Goal: Check status: Check status

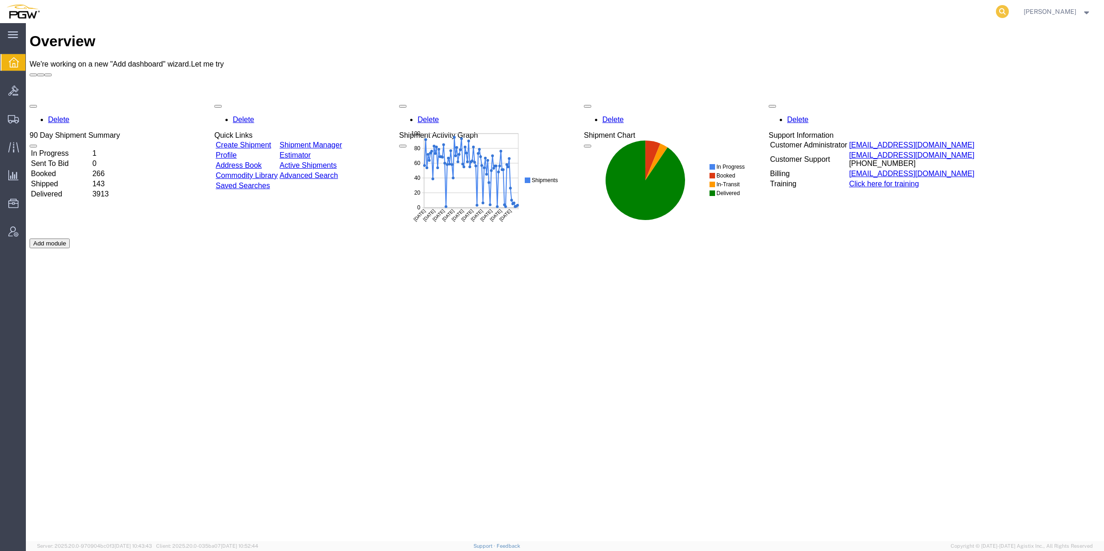
click at [996, 10] on icon at bounding box center [1002, 11] width 13 height 13
paste input "56994985"
click at [920, 169] on td "invoices@agistix.com" at bounding box center [911, 173] width 126 height 9
click at [756, 14] on input "56994985" at bounding box center [855, 11] width 281 height 22
type input "56994985"
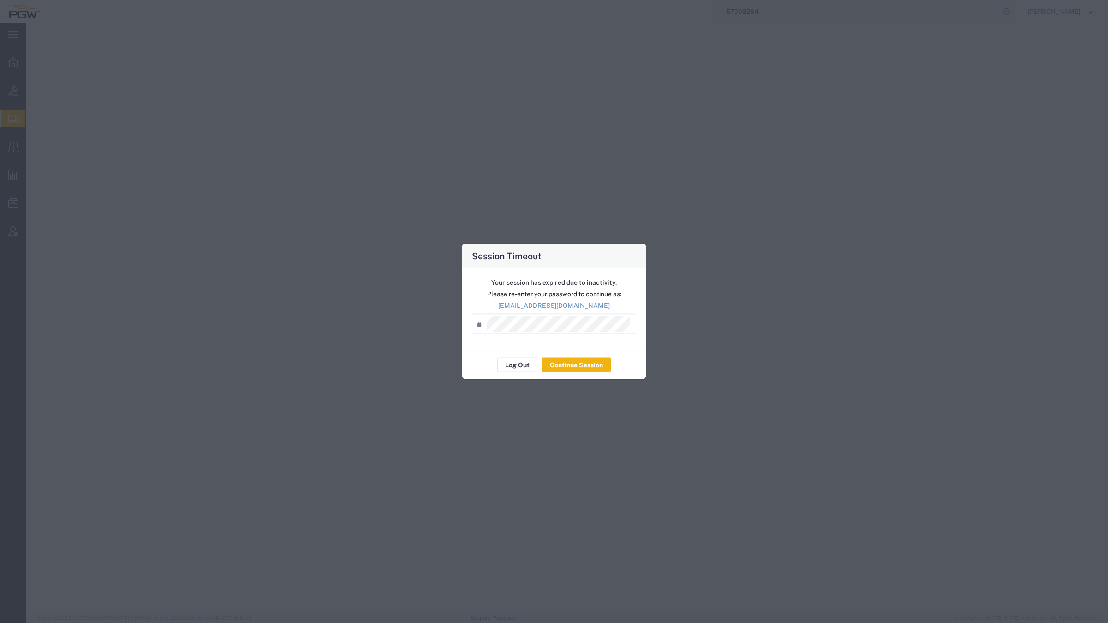
select select "61931"
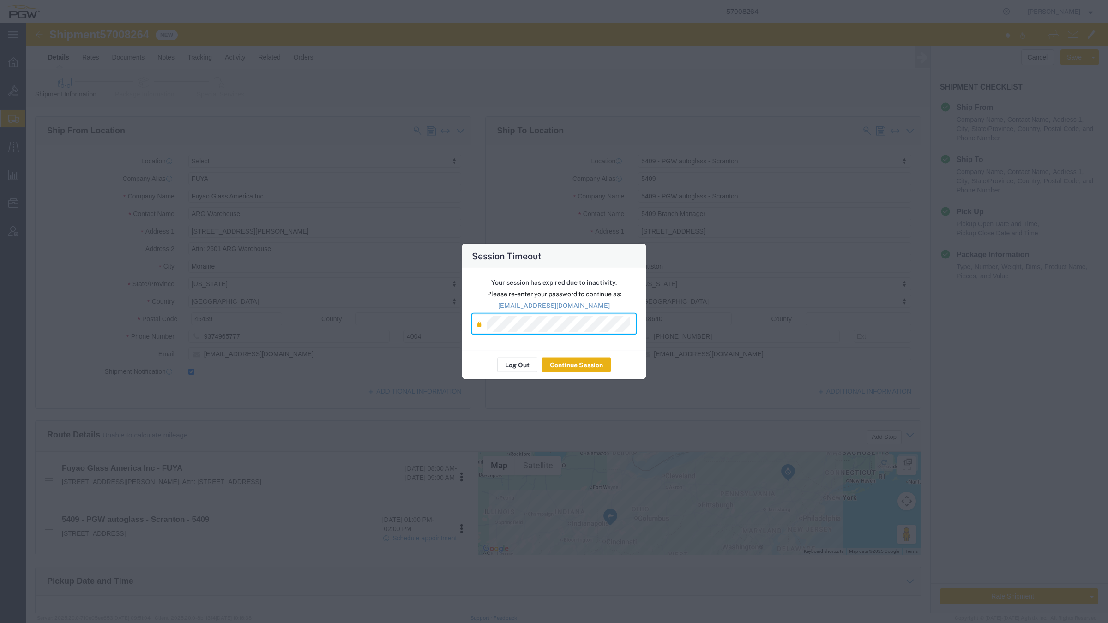
click at [587, 369] on button "Continue Session" at bounding box center [576, 365] width 69 height 15
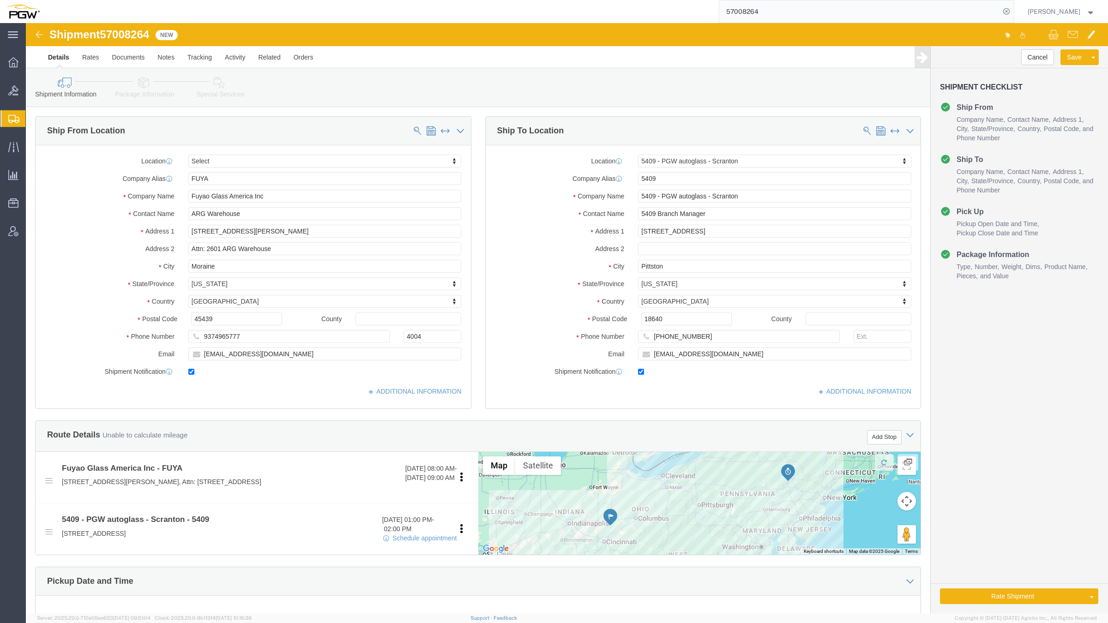
click at [626, 0] on div "57008264" at bounding box center [530, 11] width 968 height 23
click at [360, 0] on div "57008264" at bounding box center [530, 11] width 968 height 23
click div "Shipment Information Package Information Special Services Loading Routing"
click at [174, 0] on div "57008264" at bounding box center [530, 11] width 968 height 23
drag, startPoint x: 207, startPoint y: 0, endPoint x: 264, endPoint y: 14, distance: 58.5
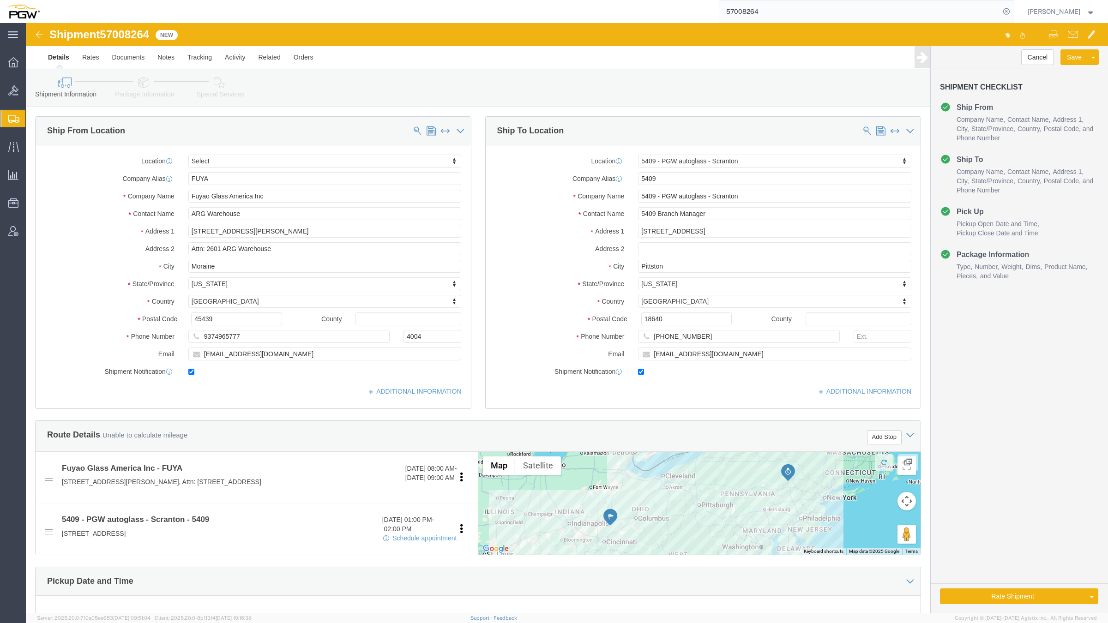
click at [208, 0] on div "57008264" at bounding box center [530, 11] width 968 height 23
click ul "Details Rates Documents Notes Tracking Activity Related Orders"
click div "Shipment Information Package Information Special Services Loading Routing"
drag, startPoint x: 483, startPoint y: 54, endPoint x: 518, endPoint y: 7, distance: 59.0
click div "Shipment Information Package Information Special Services Loading Routing"
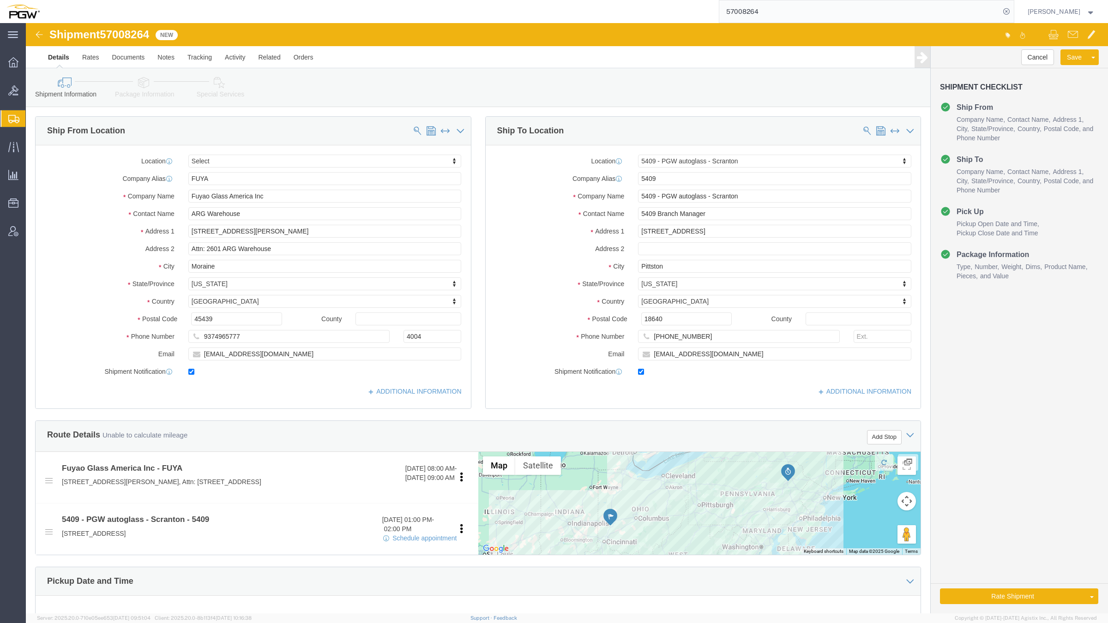
drag, startPoint x: 566, startPoint y: 14, endPoint x: 572, endPoint y: 12, distance: 6.6
click at [572, 12] on div "57008264" at bounding box center [530, 11] width 968 height 23
click at [931, 0] on form "57008264" at bounding box center [867, 11] width 296 height 23
click at [1021, 0] on div "[PERSON_NAME]" at bounding box center [1061, 11] width 81 height 23
click div "Cancel Save Assign To Clone Shipment Save As Template Shipment Checklist Ship F…"
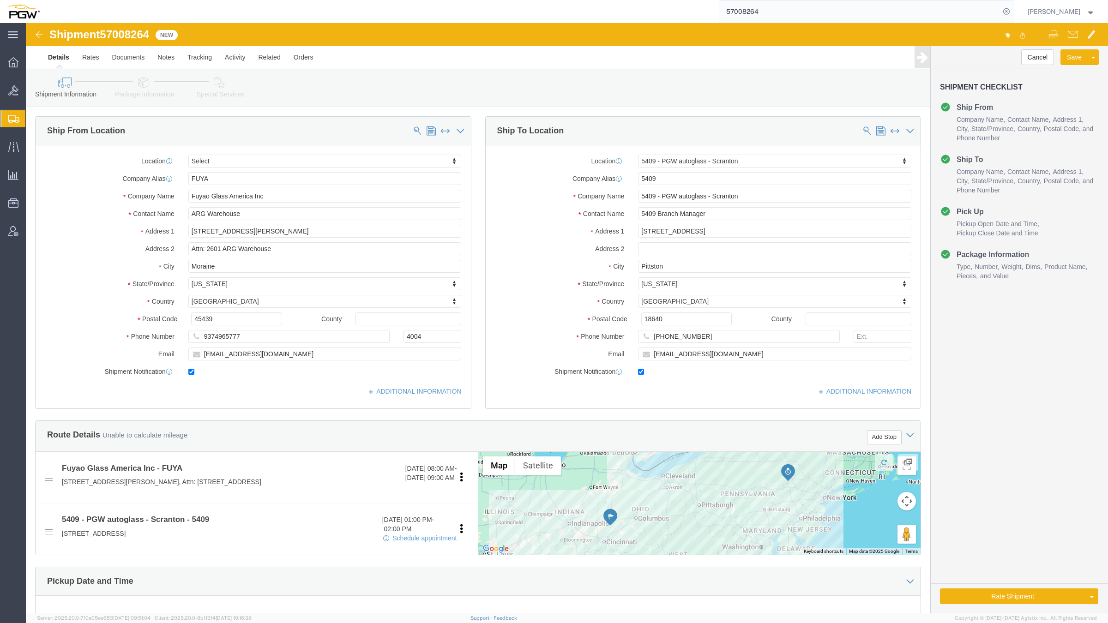
click at [864, 0] on form "57008264" at bounding box center [867, 11] width 296 height 23
click div "Cancel Save Assign To Clone Shipment Save As Template Shipment Checklist Ship F…"
click at [15, 120] on icon at bounding box center [13, 119] width 11 height 8
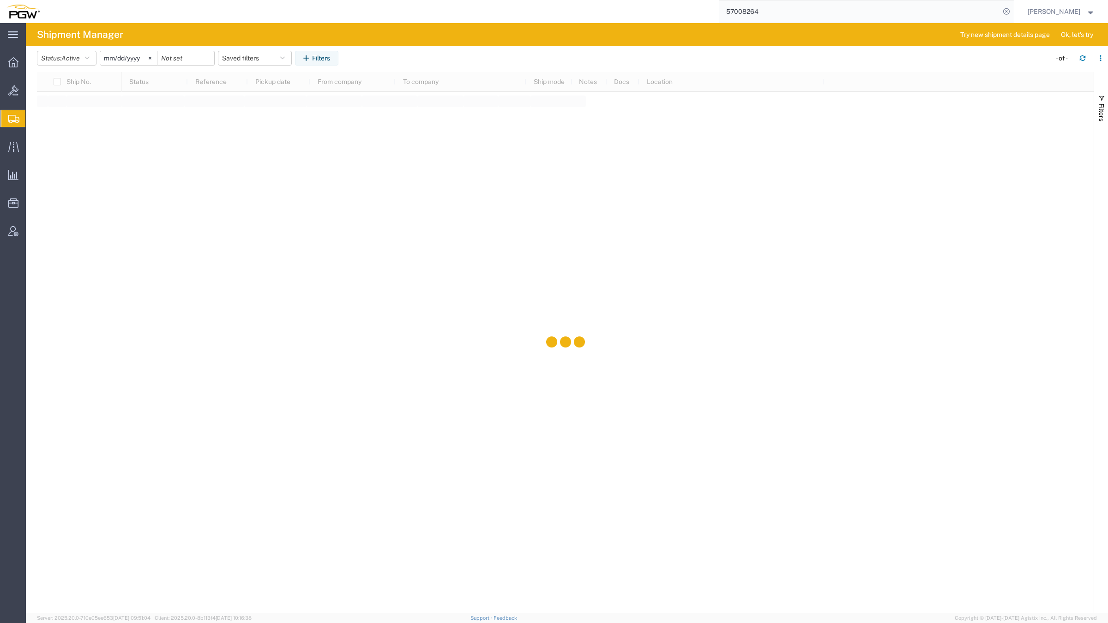
click at [728, 59] on agx-table-filter-chips "Status: Active Active All Approved Booked Canceled Delivered Denied New On Hold…" at bounding box center [542, 61] width 1010 height 21
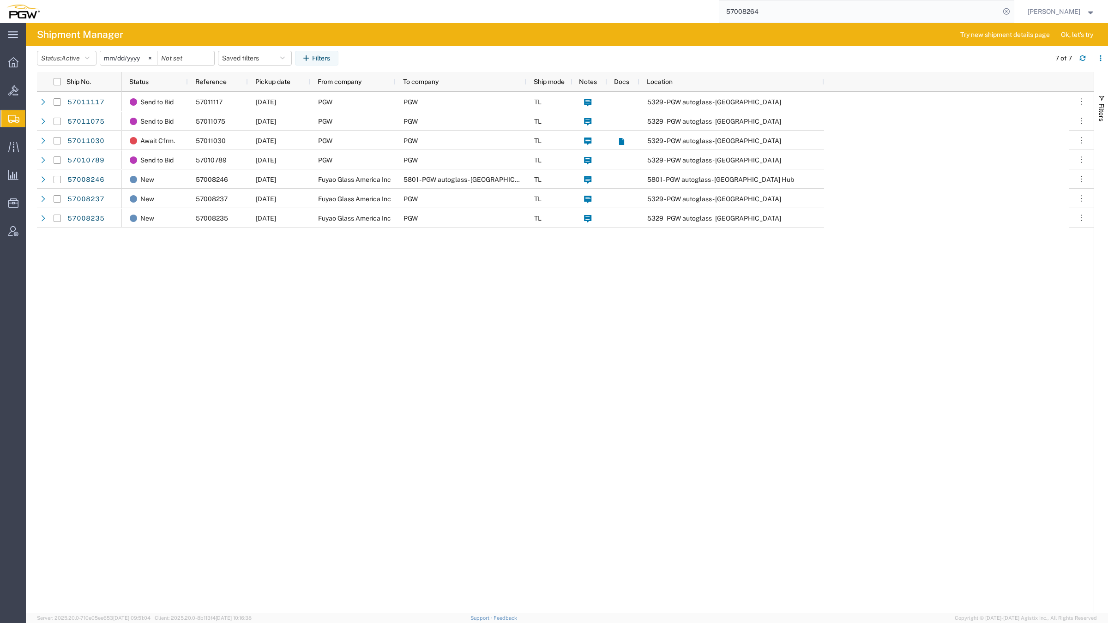
click at [758, 49] on header "Status: Active Active All Approved Booked Canceled Delivered Denied New On Hold…" at bounding box center [572, 59] width 1071 height 26
click at [744, 284] on div "Send to Bid 57011117 [DATE] PGW PGW TL 5329 - PGW autoglass - Chillicothe Send …" at bounding box center [595, 353] width 947 height 522
click at [12, 111] on div at bounding box center [13, 118] width 26 height 17
click at [0, 0] on span "Shipment Manager" at bounding box center [0, 0] width 0 height 0
click at [739, 10] on input "57008264" at bounding box center [860, 11] width 281 height 22
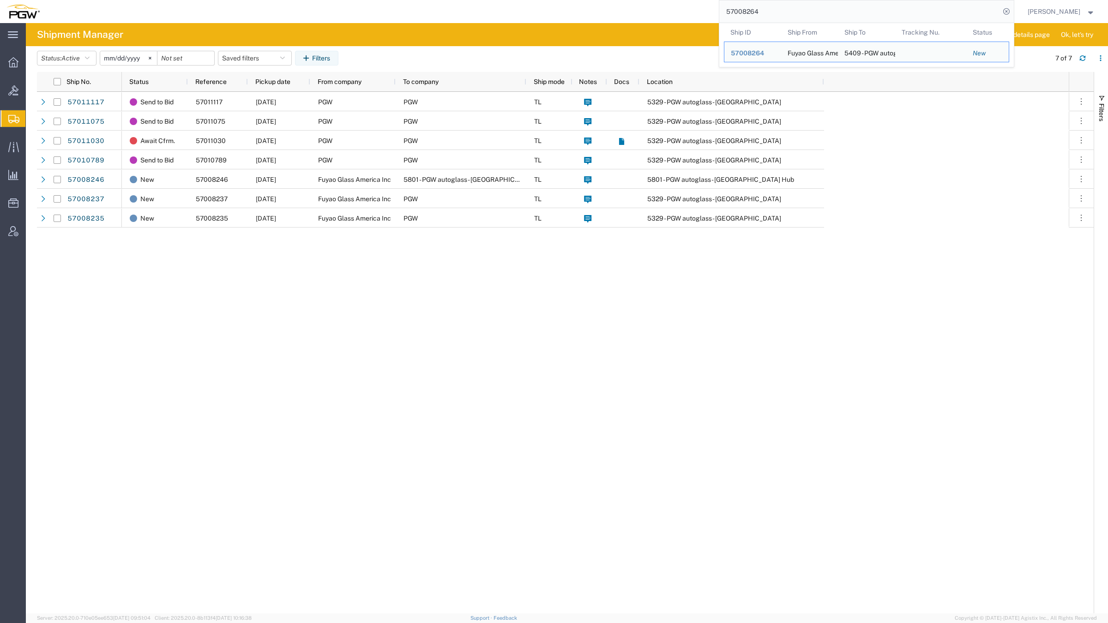
drag, startPoint x: 731, startPoint y: 10, endPoint x: 672, endPoint y: 9, distance: 58.2
click at [673, 8] on div "57008264 Ship ID Ship From Ship To Tracking Nu. Status Ship ID 57008264 Ship Fr…" at bounding box center [530, 11] width 968 height 23
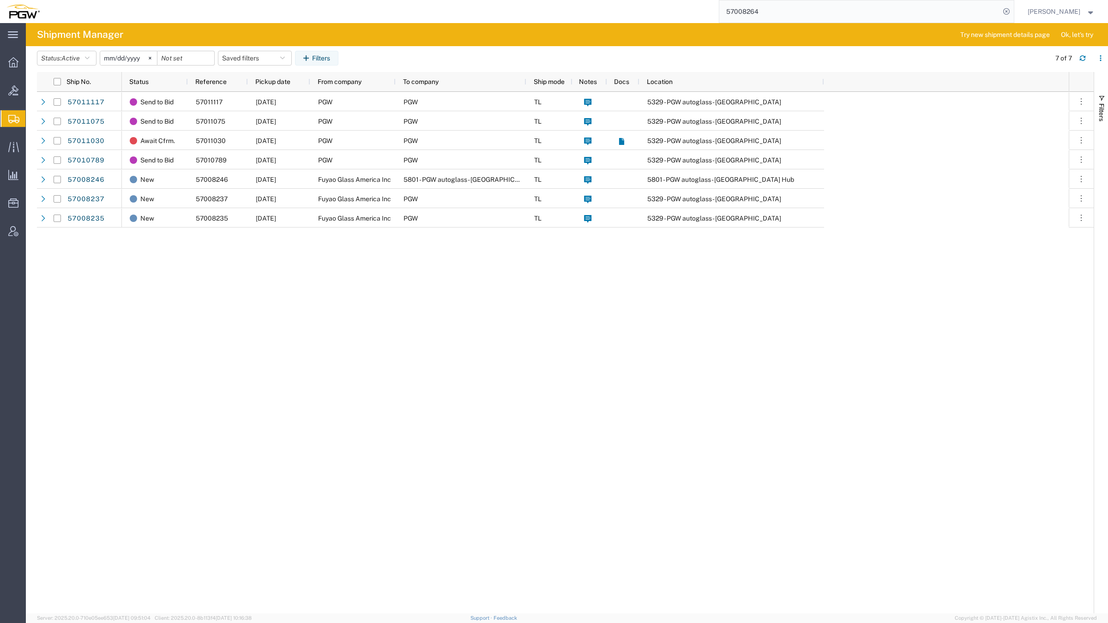
paste input "6994985"
type input "56994985"
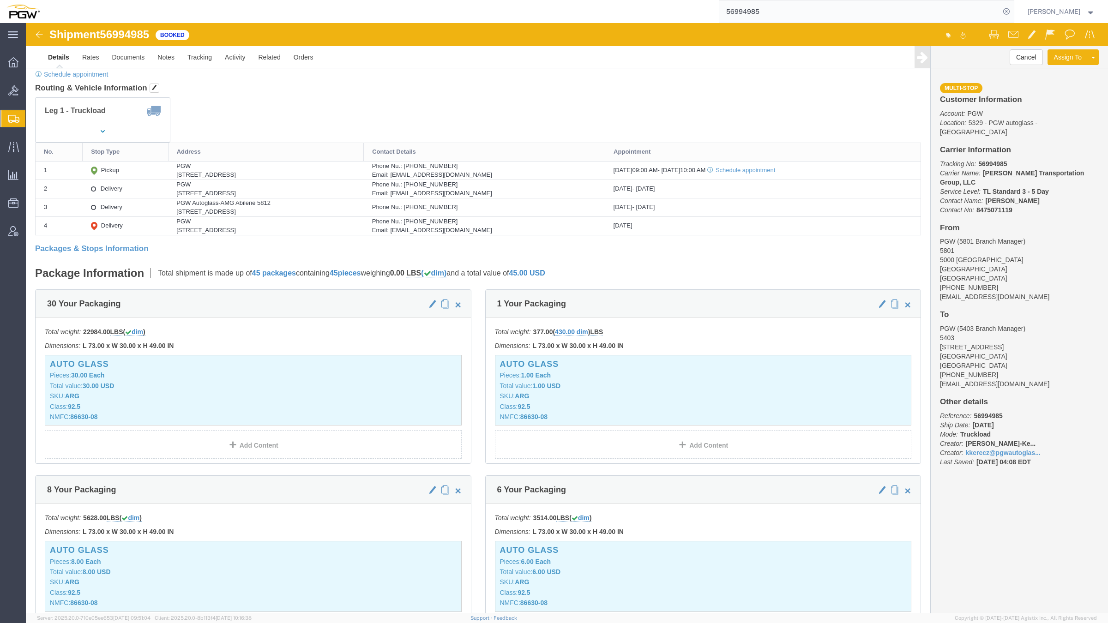
scroll to position [58, 0]
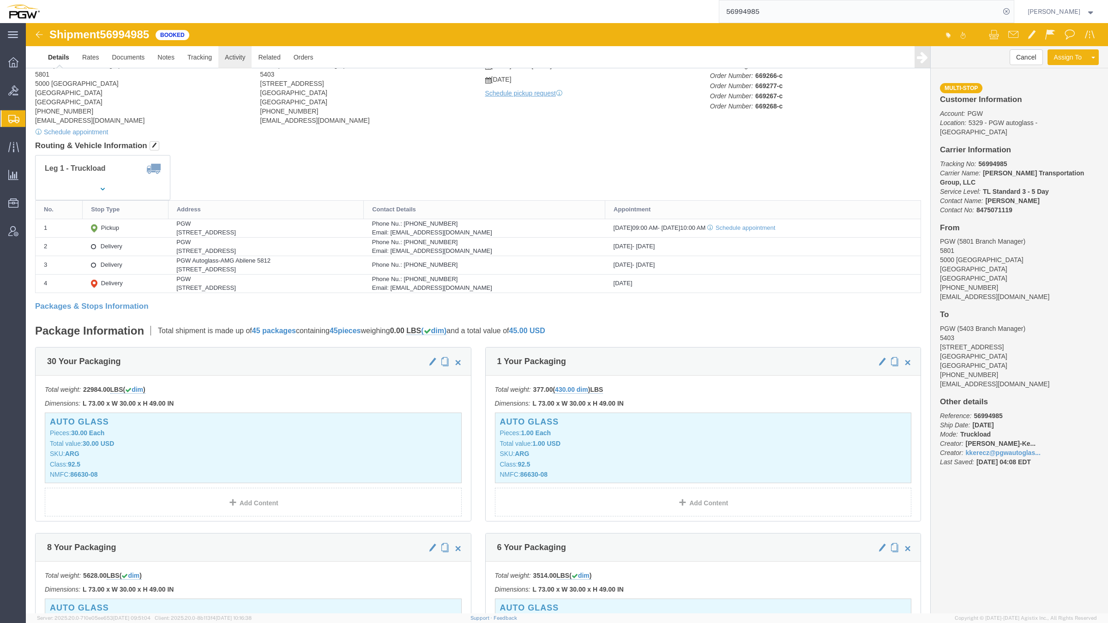
click link "Activity"
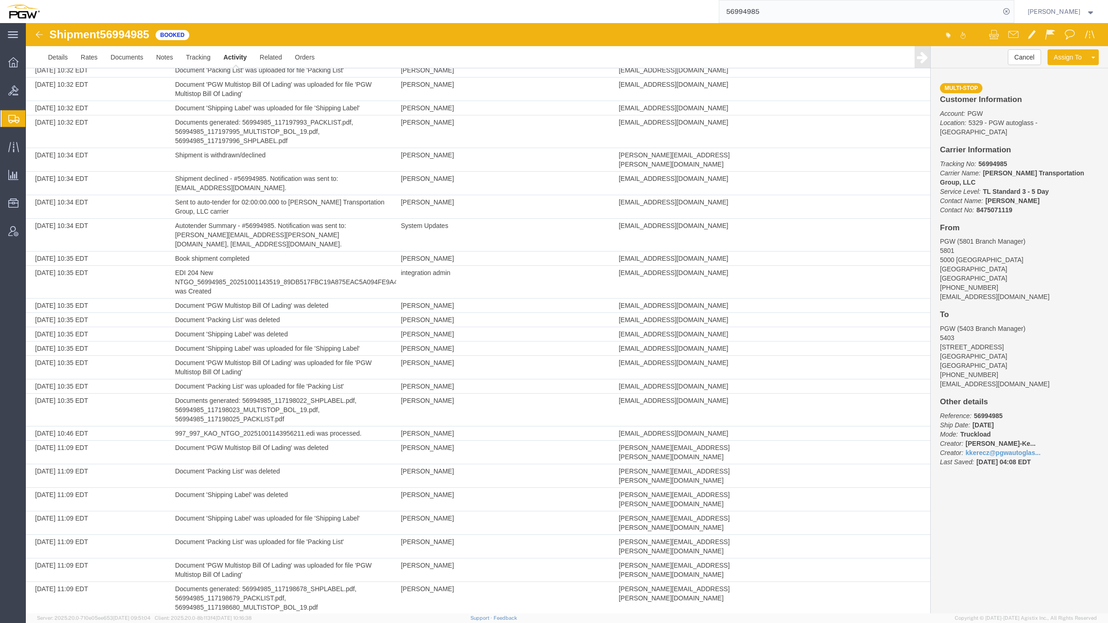
scroll to position [719, 0]
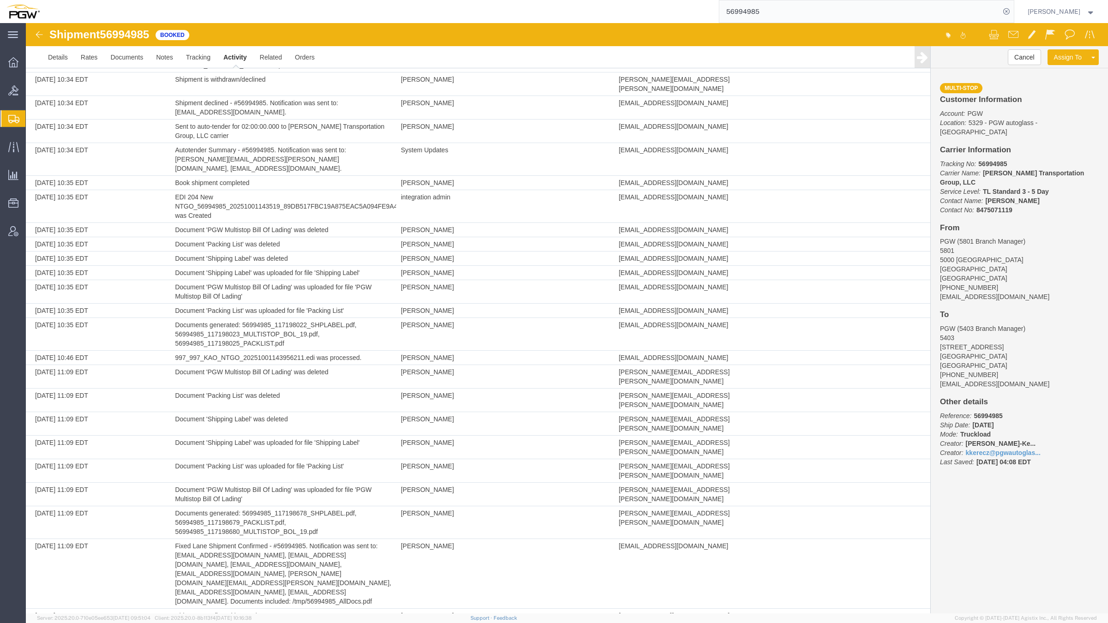
click at [1000, 532] on div "Cancel Assign To Clone Shipment Save As Template Multi-stop Customer Informatio…" at bounding box center [1019, 330] width 177 height 568
click at [490, 6] on div "56994985" at bounding box center [530, 11] width 968 height 23
click at [661, 0] on div "56994985" at bounding box center [530, 11] width 968 height 23
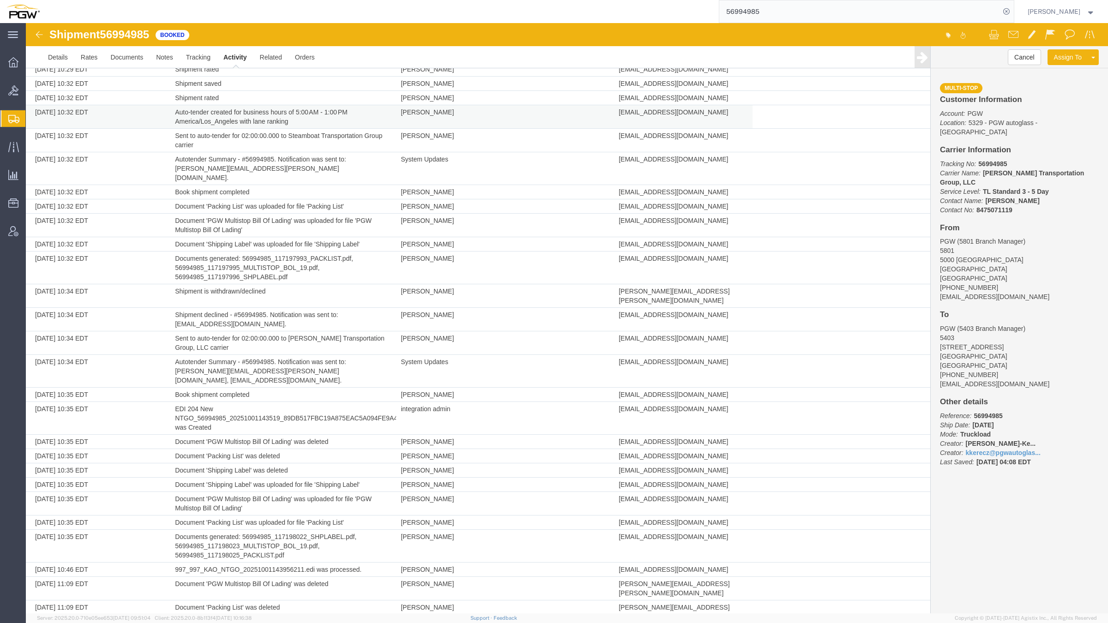
scroll to position [488, 0]
